Goal: Task Accomplishment & Management: Use online tool/utility

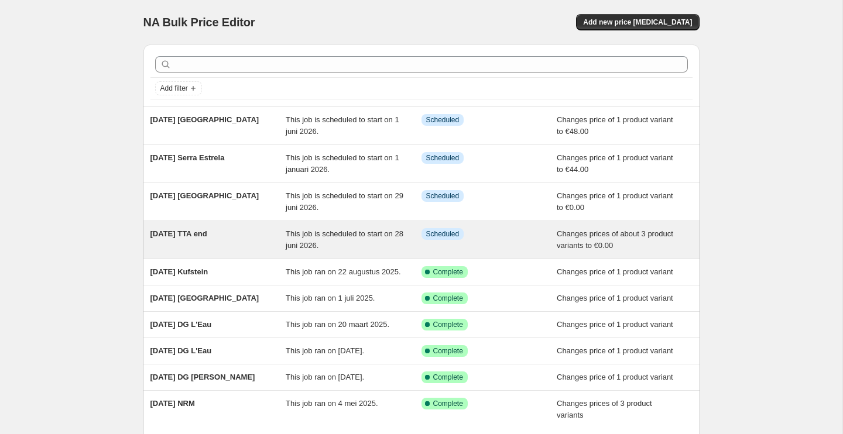
click at [252, 232] on div "[DATE] TTA end" at bounding box center [218, 239] width 136 height 23
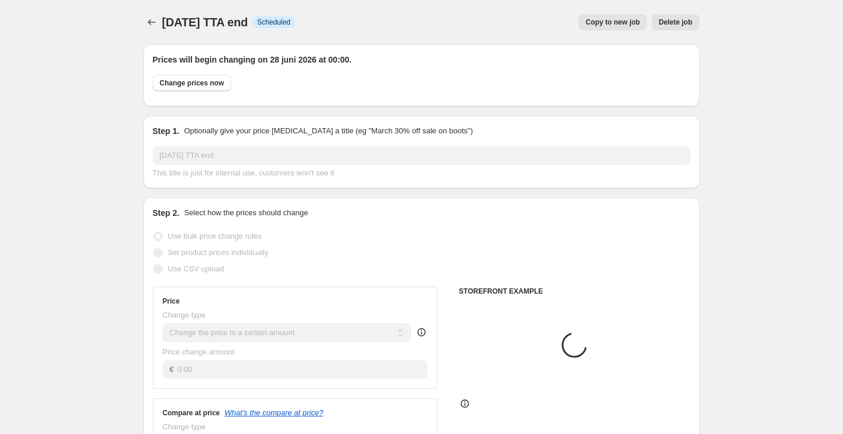
select select "product"
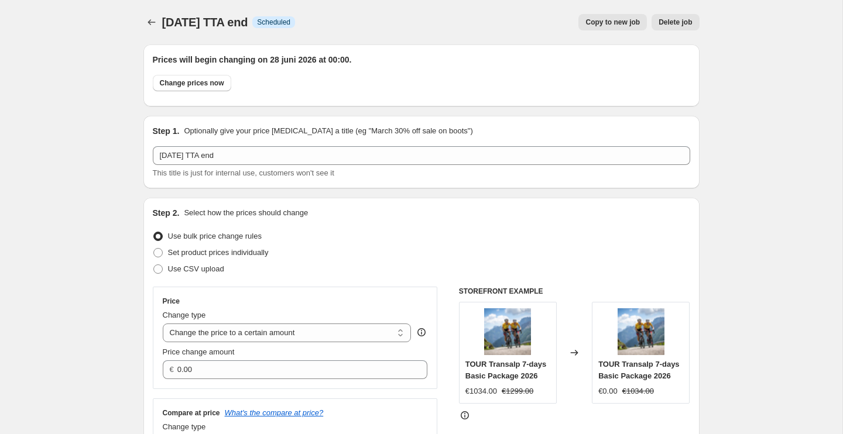
click at [609, 20] on span "Copy to new job" at bounding box center [612, 22] width 54 height 9
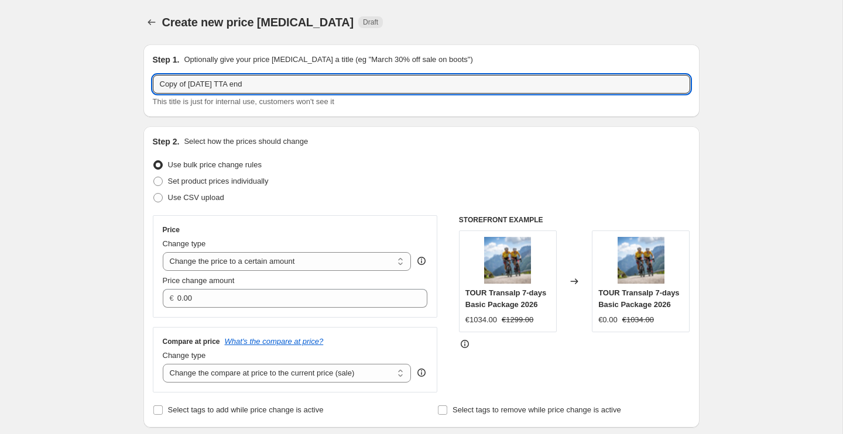
drag, startPoint x: 190, startPoint y: 86, endPoint x: 101, endPoint y: 85, distance: 88.4
drag, startPoint x: 187, startPoint y: 85, endPoint x: 208, endPoint y: 94, distance: 22.6
click at [190, 85] on input "[DATE] TTA end" at bounding box center [421, 84] width 537 height 19
click at [202, 85] on input "[DATE] TTA end" at bounding box center [421, 84] width 537 height 19
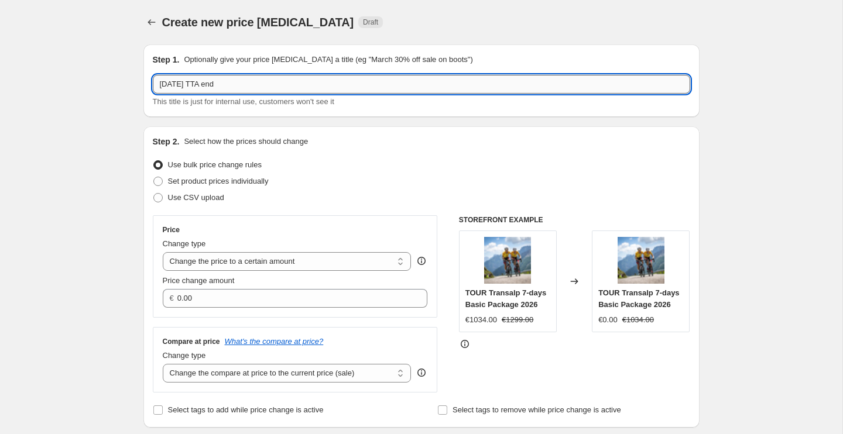
drag, startPoint x: 205, startPoint y: 83, endPoint x: 217, endPoint y: 80, distance: 11.7
click at [218, 81] on input "[DATE] TTA end" at bounding box center [421, 84] width 537 height 19
type input "[DATE] Gravel Peaks end"
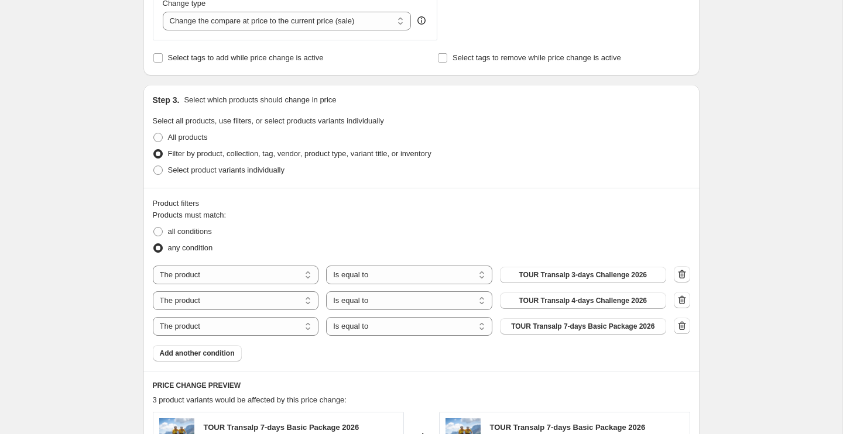
scroll to position [450, 0]
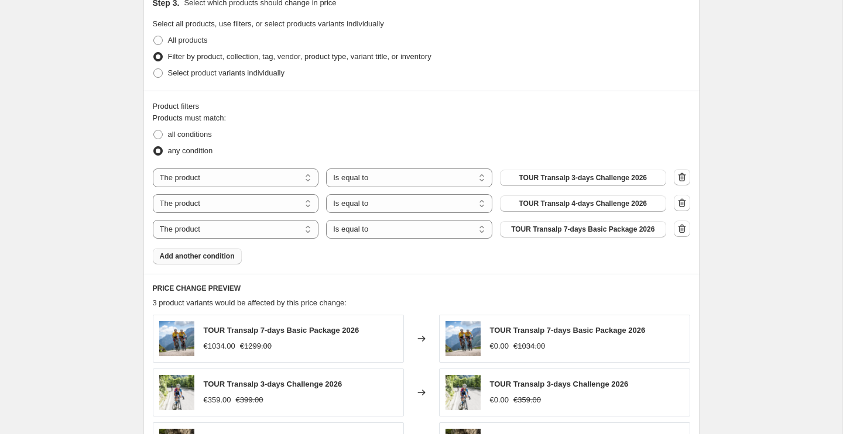
click at [216, 258] on span "Add another condition" at bounding box center [197, 256] width 75 height 9
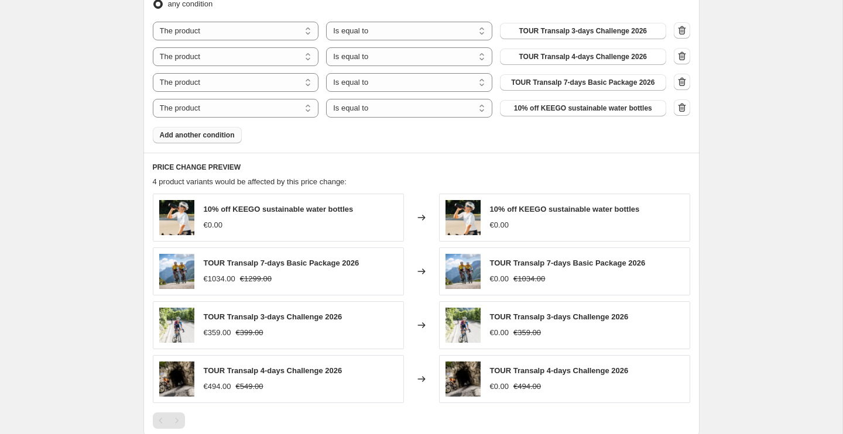
scroll to position [595, 0]
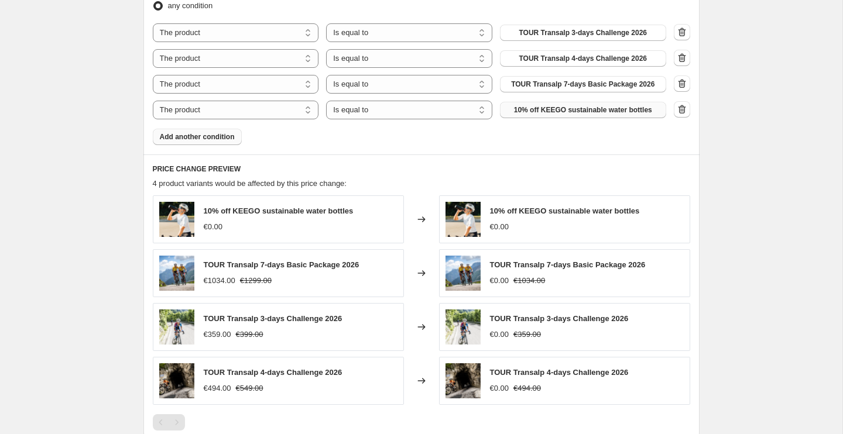
click at [579, 112] on span "10% off KEEGO sustainable water bottles" at bounding box center [583, 109] width 138 height 9
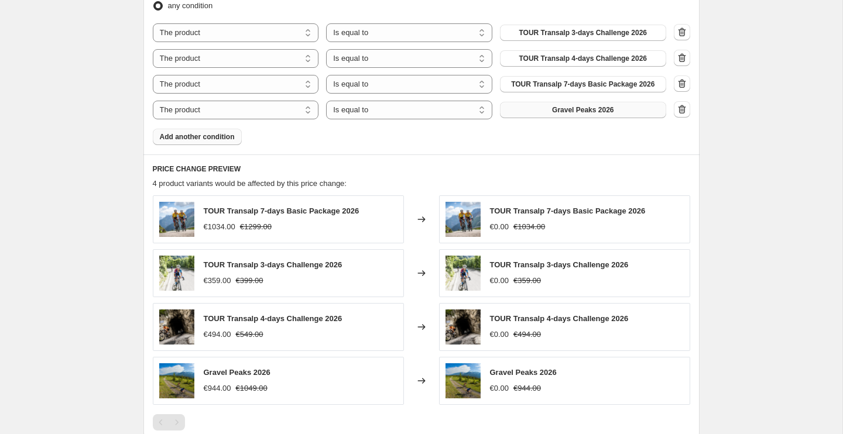
click at [210, 135] on span "Add another condition" at bounding box center [197, 136] width 75 height 9
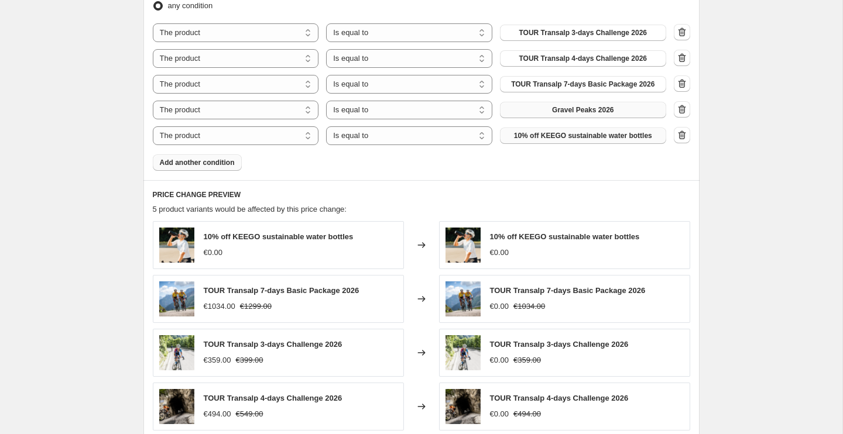
click at [543, 137] on span "10% off KEEGO sustainable water bottles" at bounding box center [583, 135] width 138 height 9
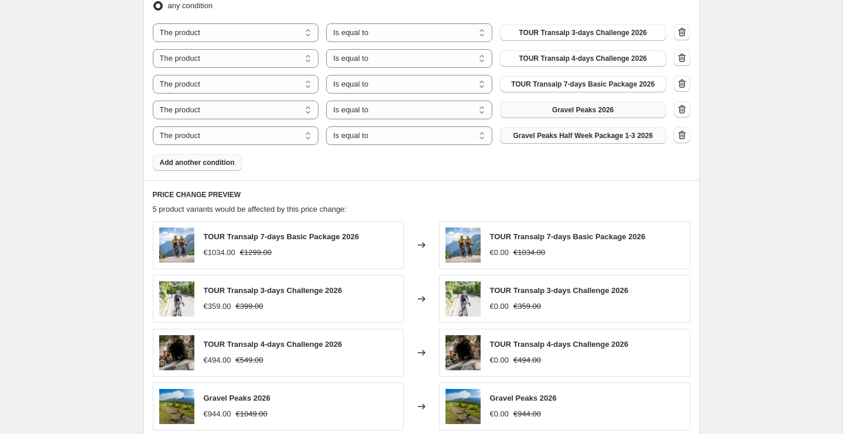
click at [219, 164] on span "Add another condition" at bounding box center [197, 162] width 75 height 9
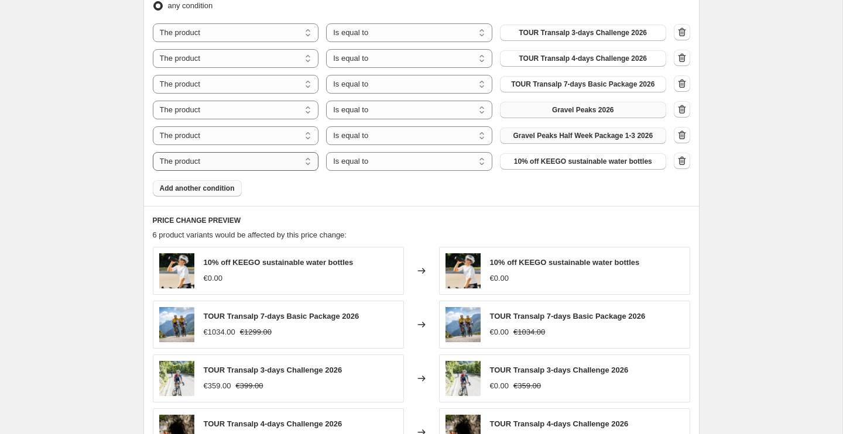
click at [217, 167] on select "The product The product's collection The product's tag The product's vendor The…" at bounding box center [236, 161] width 166 height 19
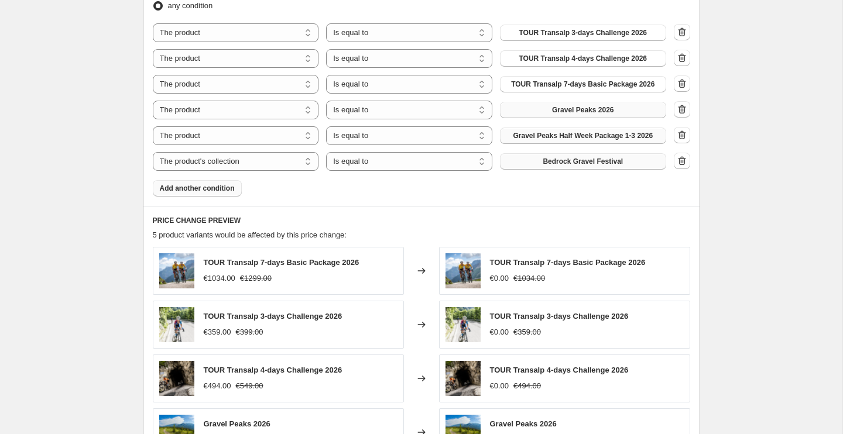
click at [565, 163] on span "Bedrock Gravel Festival" at bounding box center [583, 161] width 80 height 9
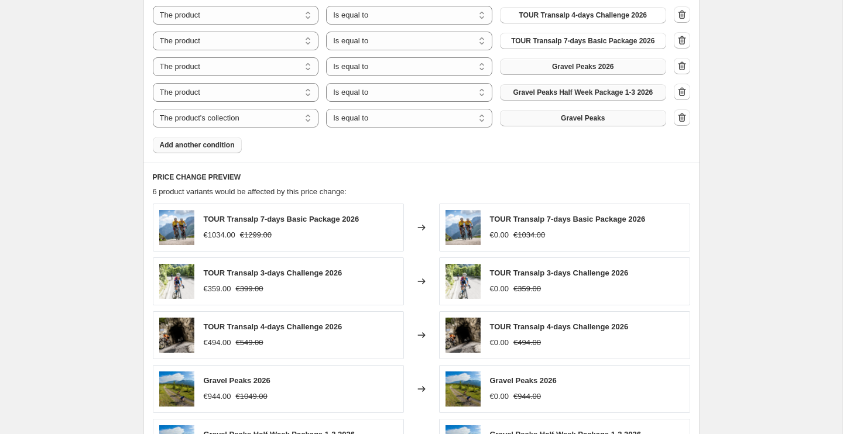
scroll to position [630, 0]
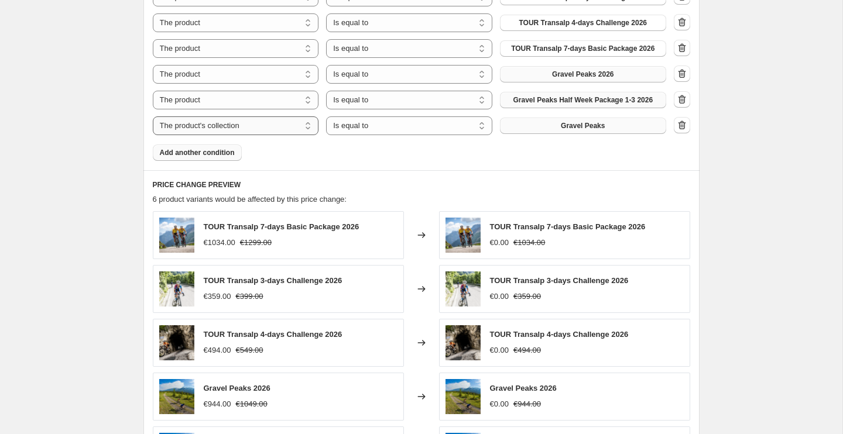
click at [310, 125] on select "The product The product's collection The product's tag The product's vendor The…" at bounding box center [236, 125] width 166 height 19
select select "product"
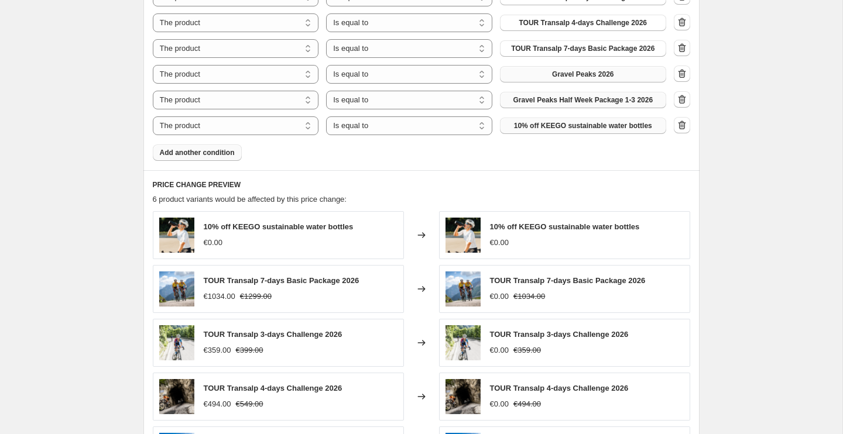
click at [612, 125] on span "10% off KEEGO sustainable water bottles" at bounding box center [583, 125] width 138 height 9
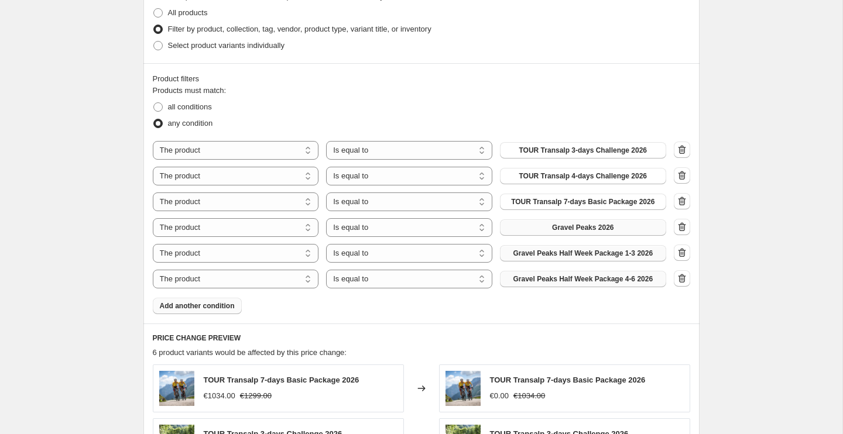
scroll to position [476, 0]
click at [681, 150] on icon "button" at bounding box center [680, 151] width 1 height 4
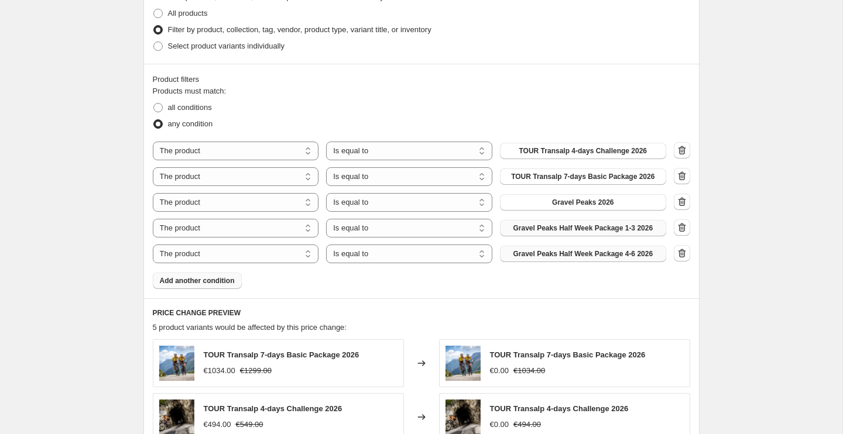
click at [682, 150] on icon "button" at bounding box center [682, 151] width 12 height 12
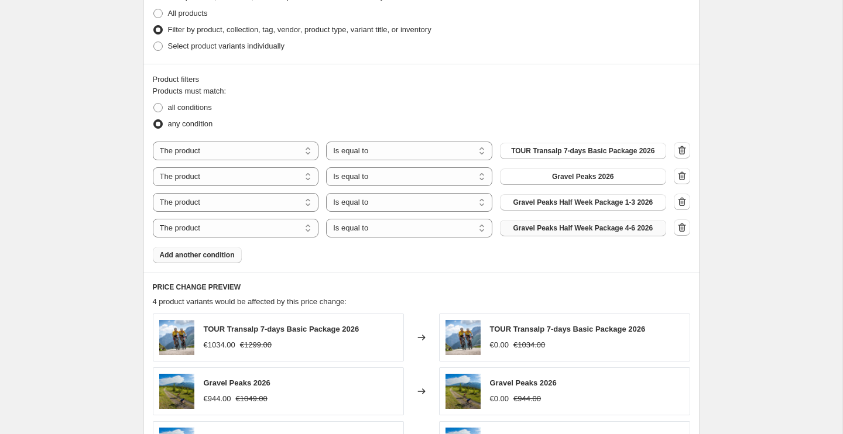
click at [682, 150] on icon "button" at bounding box center [682, 151] width 12 height 12
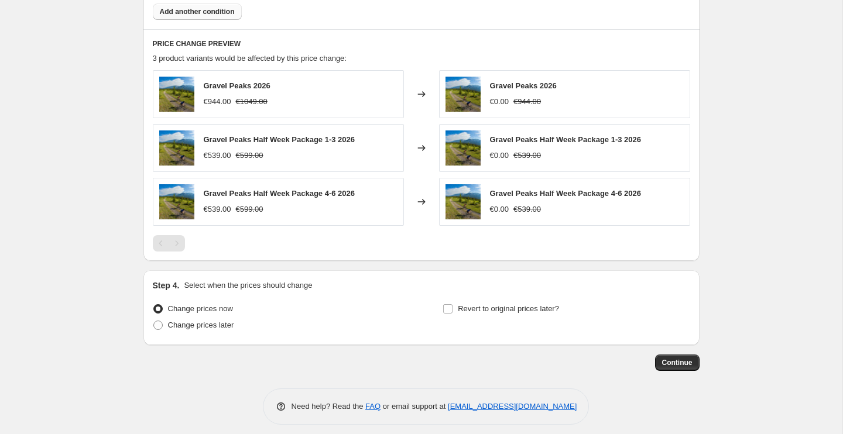
scroll to position [702, 0]
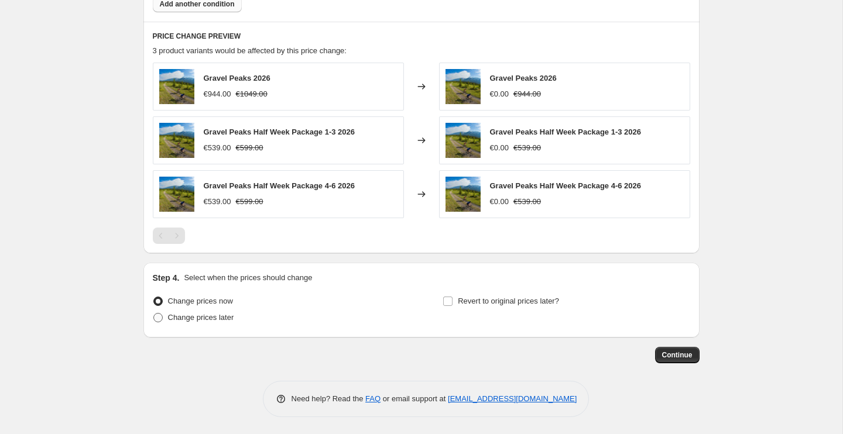
click at [202, 318] on span "Change prices later" at bounding box center [201, 317] width 66 height 9
click at [154, 314] on input "Change prices later" at bounding box center [153, 313] width 1 height 1
radio input "true"
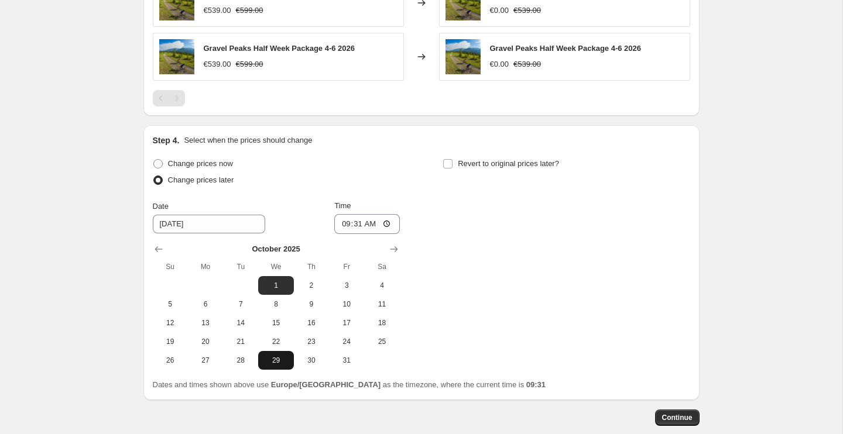
scroll to position [902, 0]
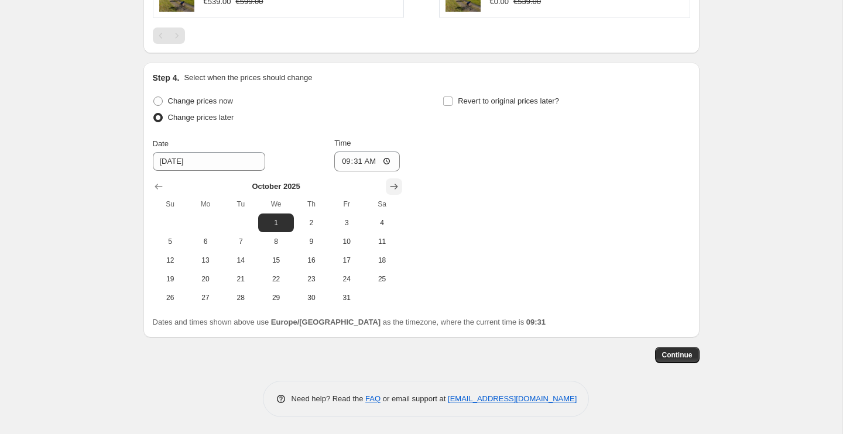
click at [396, 187] on icon "Show next month, November 2025" at bounding box center [394, 187] width 8 height 6
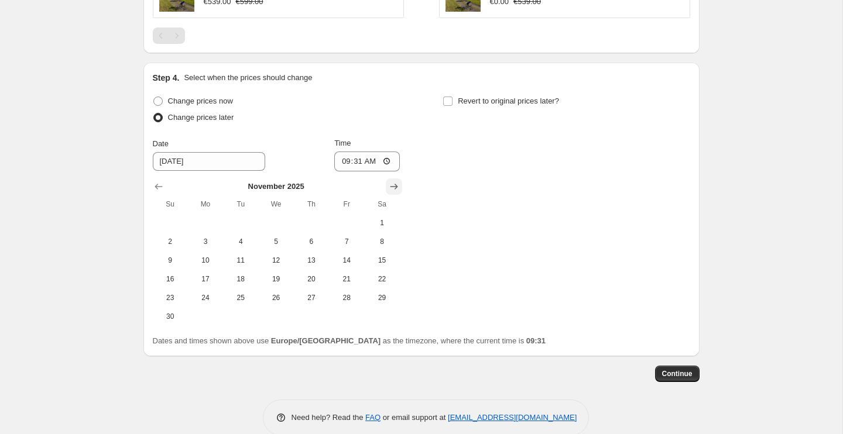
click at [396, 187] on icon "Show next month, December 2025" at bounding box center [394, 187] width 8 height 6
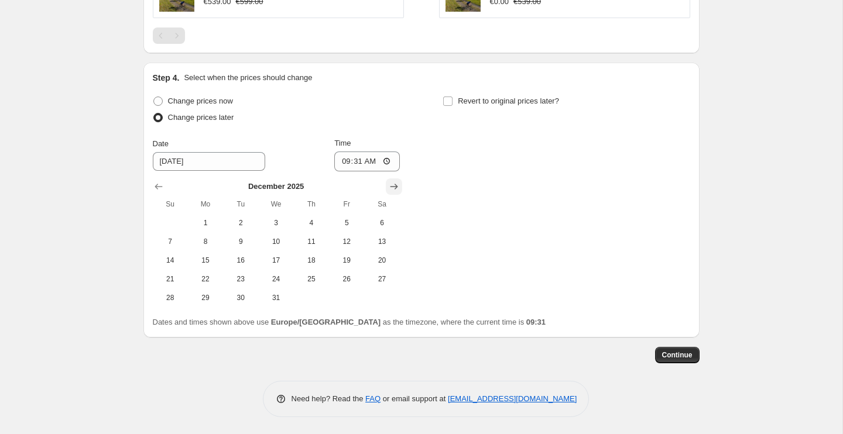
click at [396, 187] on icon "Show next month, January 2026" at bounding box center [394, 187] width 8 height 6
click at [396, 187] on icon "Show next month, February 2026" at bounding box center [394, 187] width 8 height 6
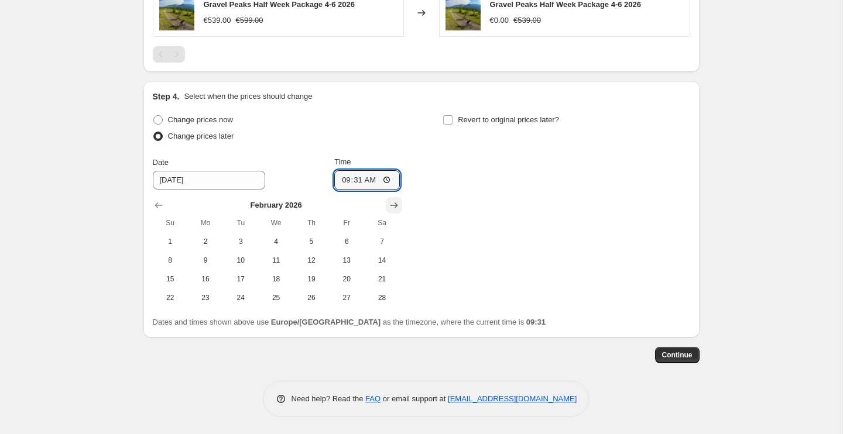
click at [396, 187] on input "09:31" at bounding box center [367, 180] width 66 height 20
click at [394, 206] on icon "Show next month, March 2026" at bounding box center [394, 206] width 12 height 12
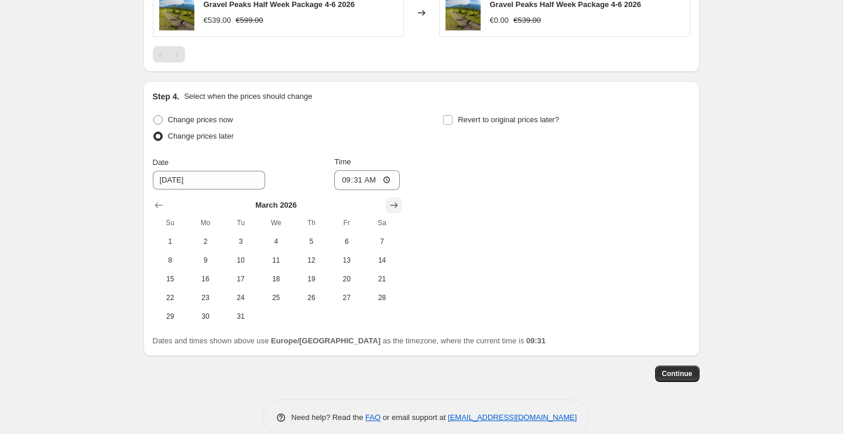
click at [396, 206] on icon "Show next month, April 2026" at bounding box center [394, 206] width 8 height 6
click at [396, 206] on icon "Show next month, May 2026" at bounding box center [394, 206] width 8 height 6
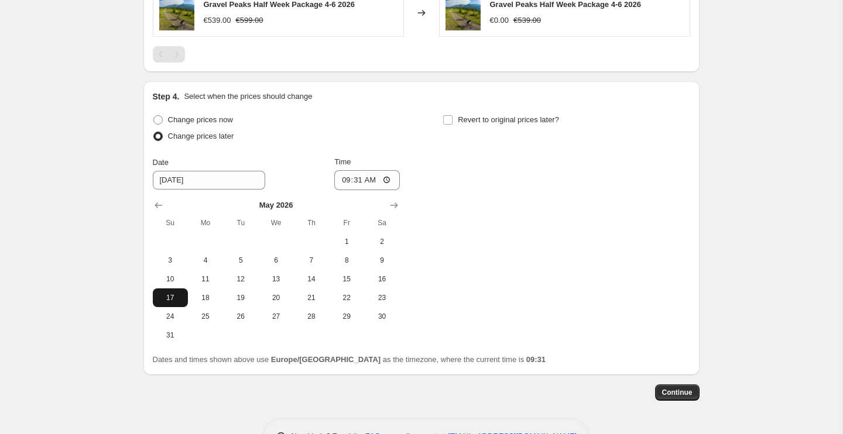
click at [171, 296] on span "17" at bounding box center [170, 297] width 26 height 9
type input "[DATE]"
click at [356, 181] on input "09:31" at bounding box center [367, 180] width 66 height 20
click at [372, 180] on input "00:31" at bounding box center [367, 180] width 66 height 20
type input "00:00"
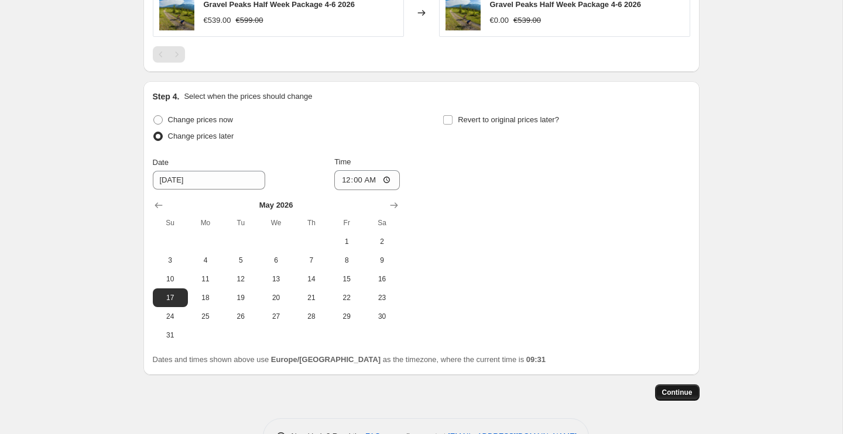
click at [684, 389] on span "Continue" at bounding box center [677, 392] width 30 height 9
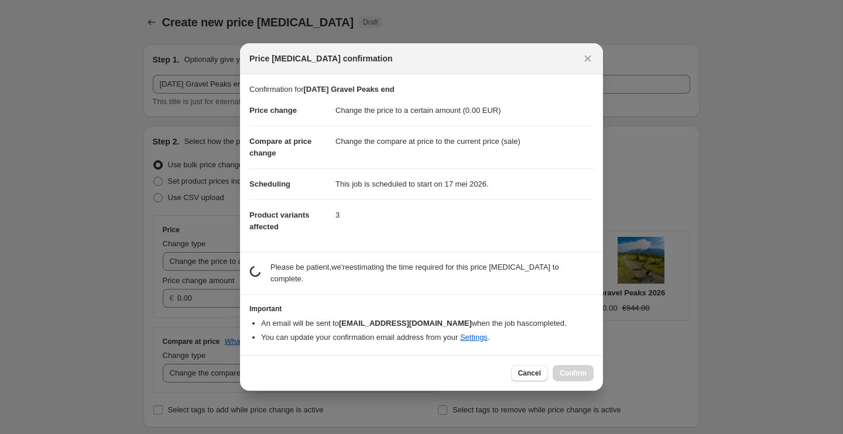
scroll to position [0, 0]
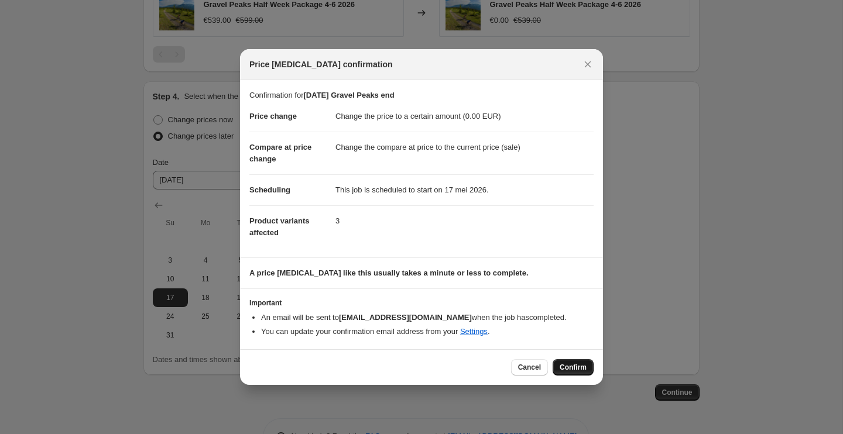
click at [575, 368] on span "Confirm" at bounding box center [573, 367] width 27 height 9
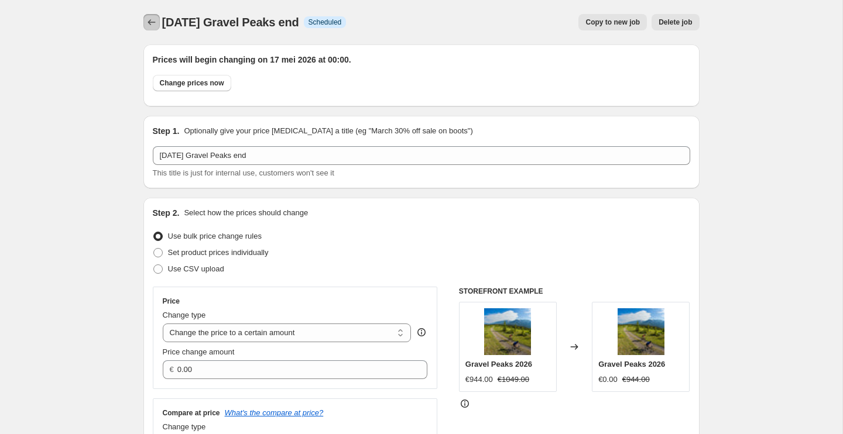
click at [146, 22] on icon "Price change jobs" at bounding box center [152, 22] width 12 height 12
